Goal: Check status: Check status

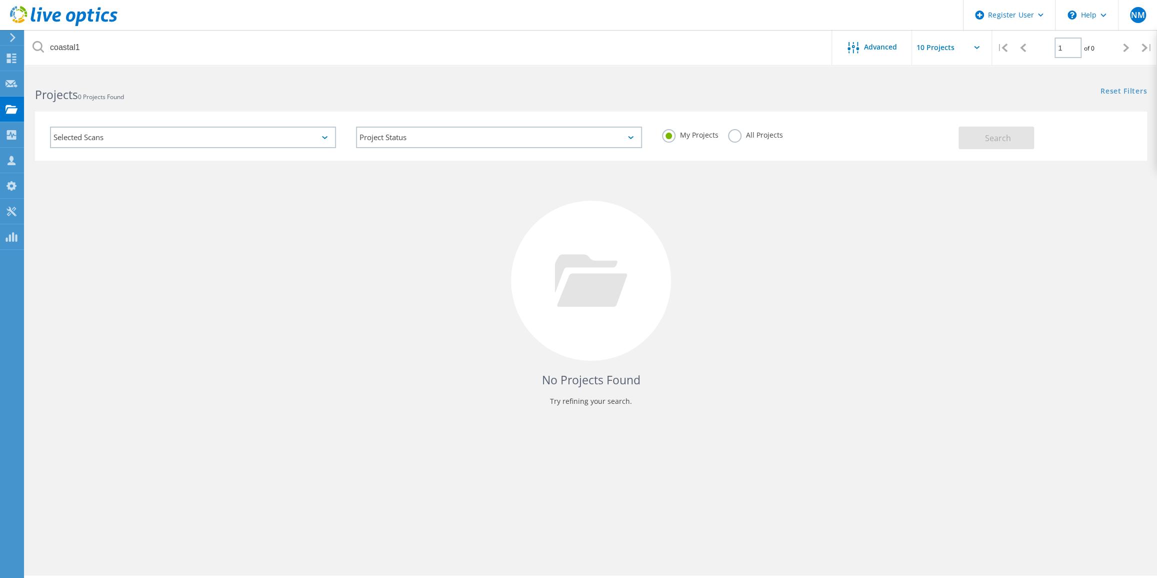
click at [728, 139] on label "All Projects" at bounding box center [755, 134] width 55 height 10
click at [0, 0] on input "All Projects" at bounding box center [0, 0] width 0 height 0
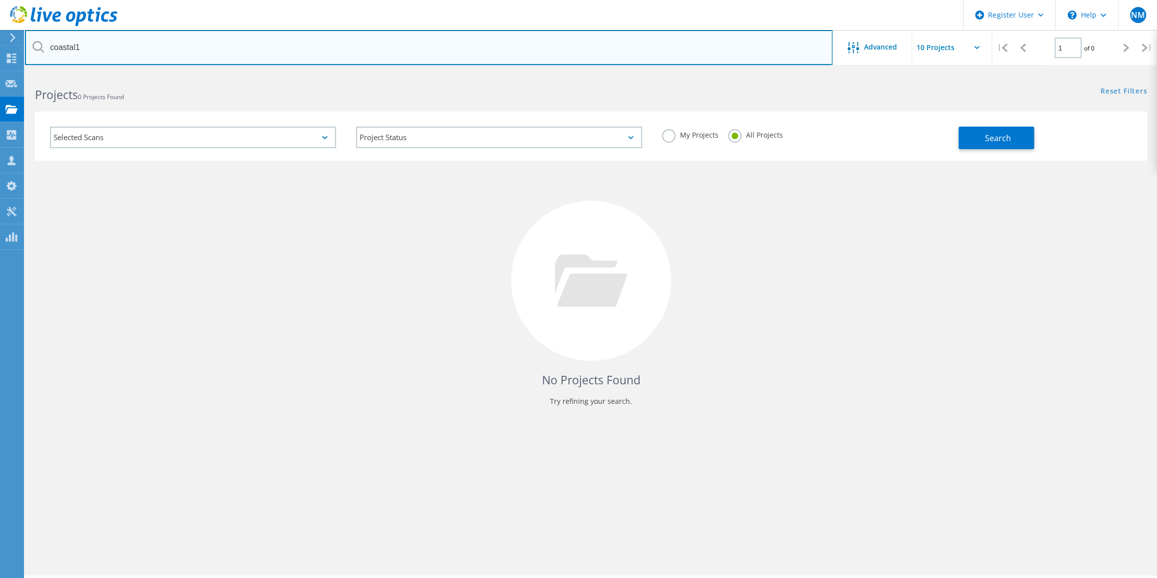
drag, startPoint x: 90, startPoint y: 50, endPoint x: 44, endPoint y: 40, distance: 47.0
click at [44, 40] on input "coastal1" at bounding box center [429, 47] width 808 height 35
type input "del-one"
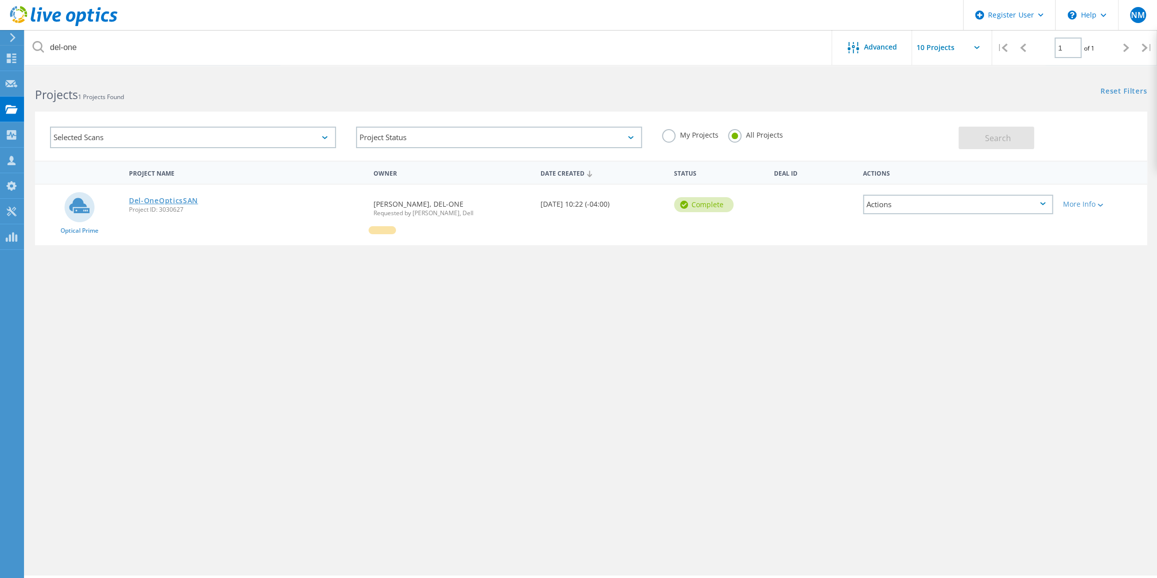
click at [192, 197] on link "Del-OneOpticsSAN" at bounding box center [163, 200] width 69 height 7
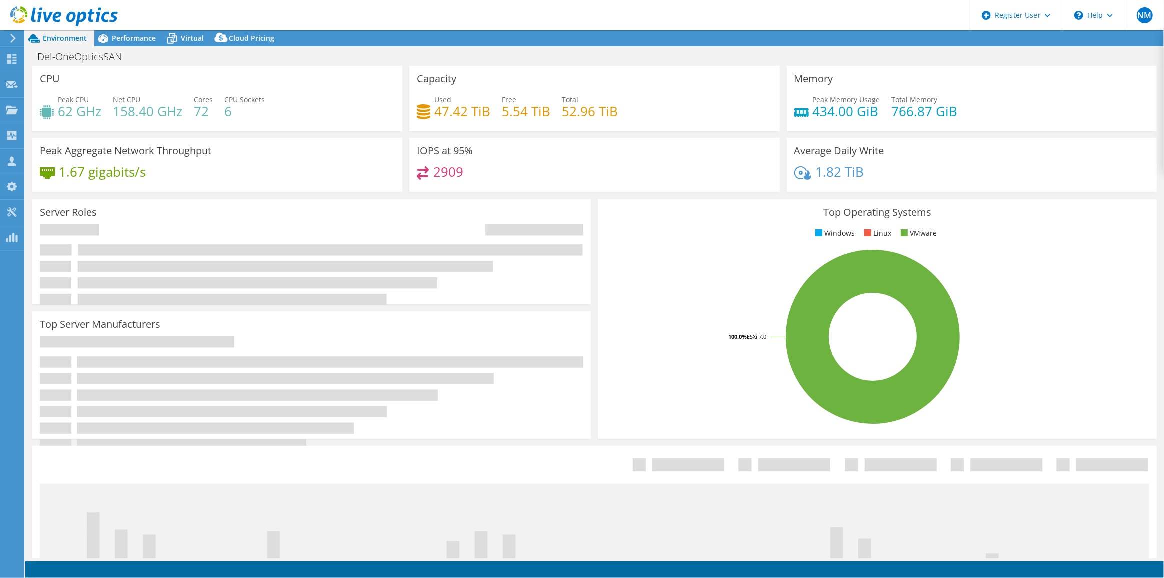
select select "USD"
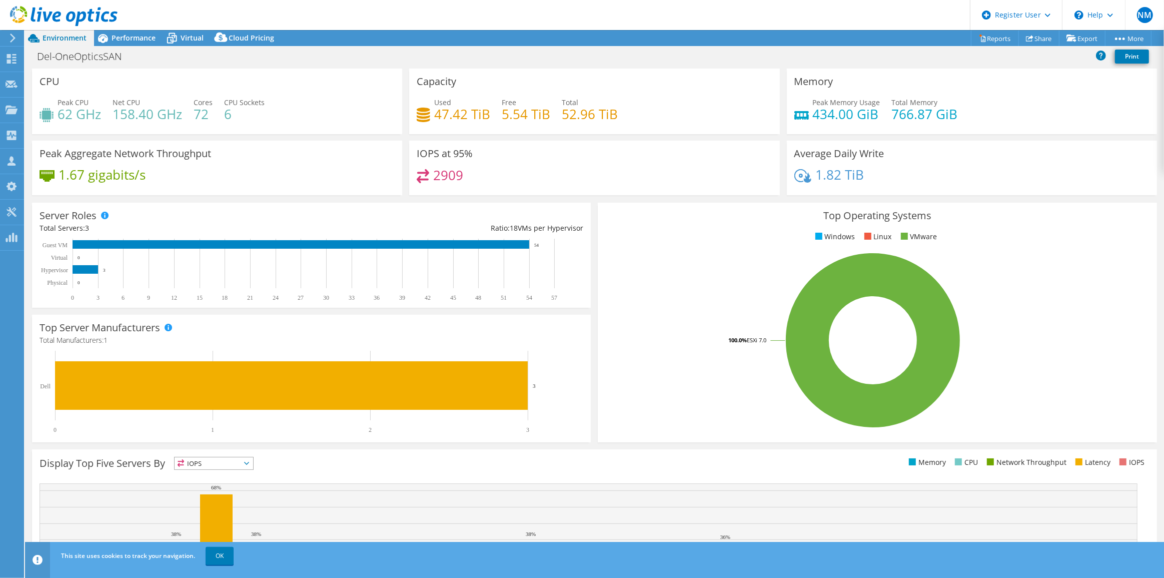
drag, startPoint x: 501, startPoint y: 178, endPoint x: 419, endPoint y: 186, distance: 82.9
click at [419, 186] on div "2909" at bounding box center [594, 180] width 355 height 22
click at [133, 39] on span "Performance" at bounding box center [134, 38] width 44 height 10
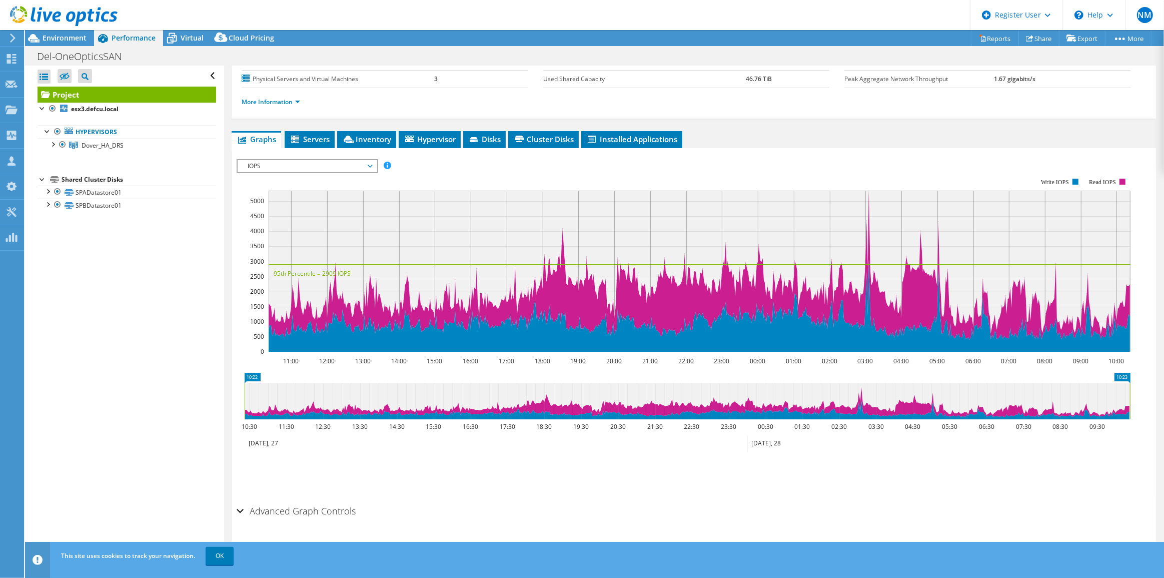
scroll to position [121, 0]
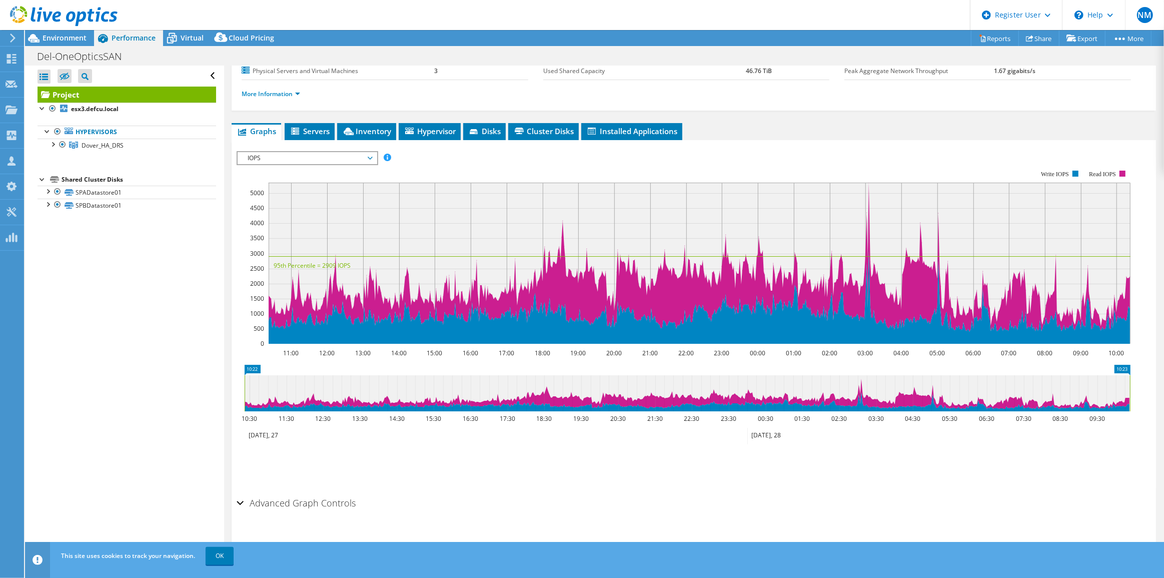
click at [354, 154] on span "IOPS" at bounding box center [307, 158] width 129 height 12
